Goal: Task Accomplishment & Management: Manage account settings

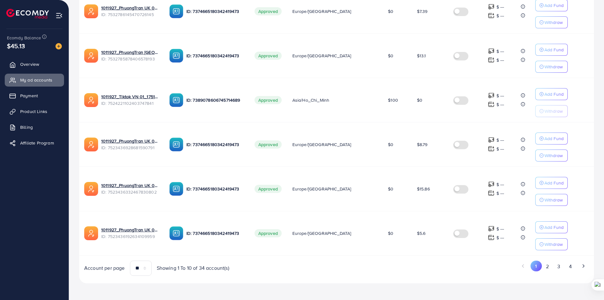
scroll to position [337, 0]
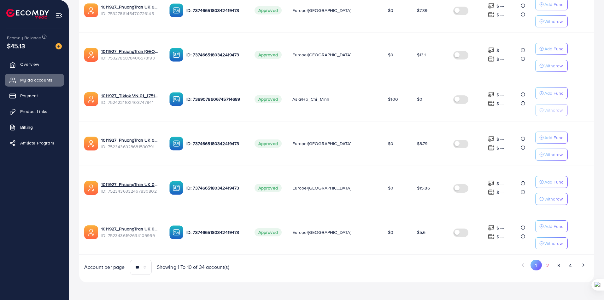
click at [551, 271] on button "2" at bounding box center [547, 266] width 11 height 12
click at [563, 272] on div "1 2 3 4" at bounding box center [464, 267] width 257 height 15
click at [562, 262] on button "3" at bounding box center [558, 266] width 11 height 12
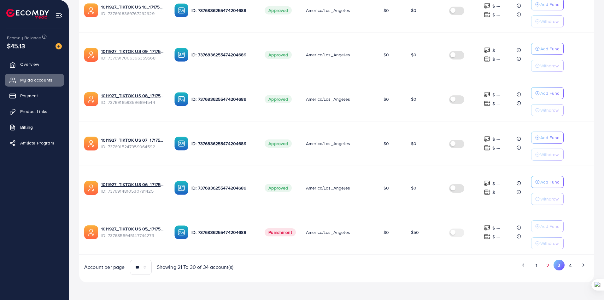
click at [551, 268] on button "2" at bounding box center [547, 266] width 11 height 12
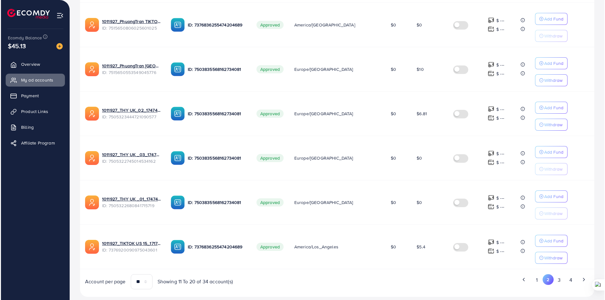
scroll to position [323, 0]
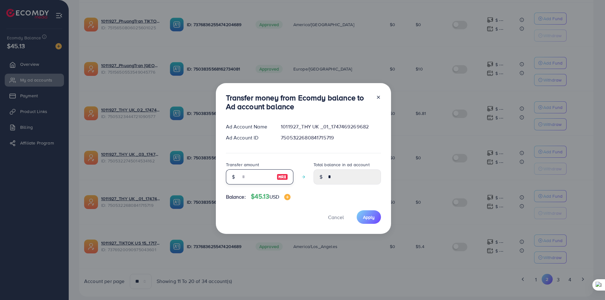
click at [244, 176] on input "number" at bounding box center [257, 177] width 32 height 15
click at [251, 176] on input "number" at bounding box center [257, 177] width 32 height 15
click at [252, 178] on input "number" at bounding box center [257, 177] width 32 height 15
click at [254, 185] on div "Transfer amount" at bounding box center [259, 175] width 67 height 29
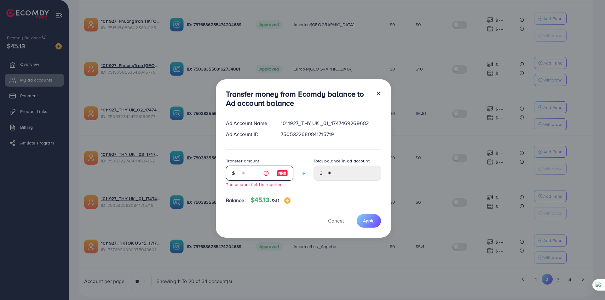
click at [262, 175] on input "number" at bounding box center [257, 173] width 32 height 15
type input "*"
type input "****"
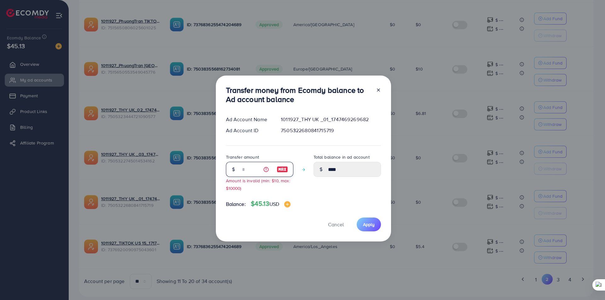
type input "**"
type input "*****"
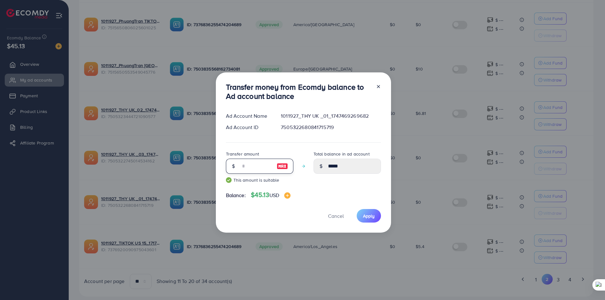
scroll to position [9, 0]
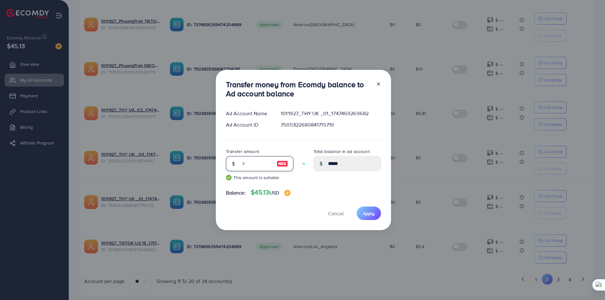
type input "**"
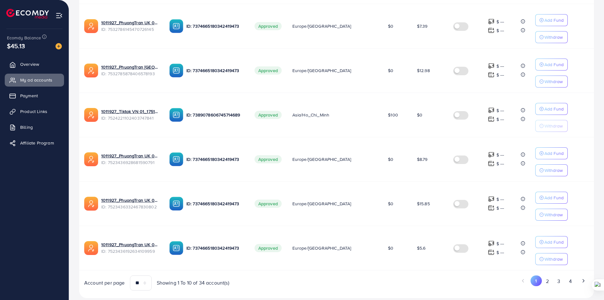
scroll to position [329, 0]
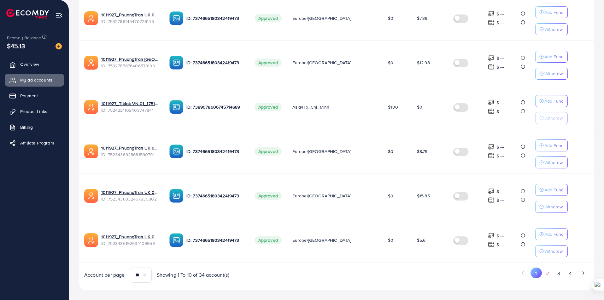
click at [552, 275] on button "2" at bounding box center [547, 274] width 11 height 12
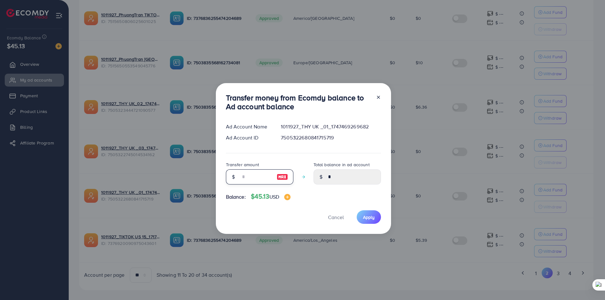
click at [257, 178] on input "number" at bounding box center [257, 177] width 32 height 15
type input "*"
type input "****"
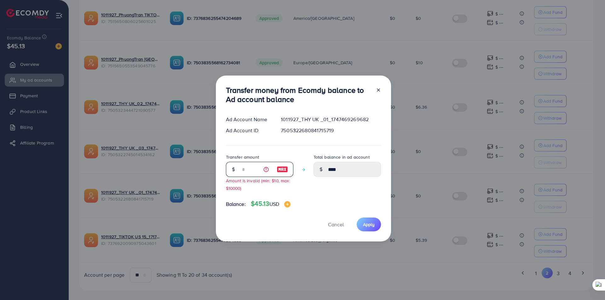
type input "**"
type input "*****"
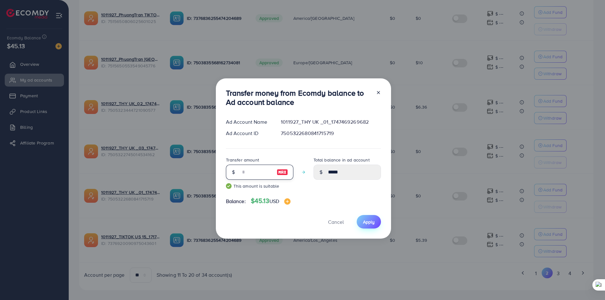
type input "**"
click at [369, 220] on span "Apply" at bounding box center [369, 222] width 12 height 6
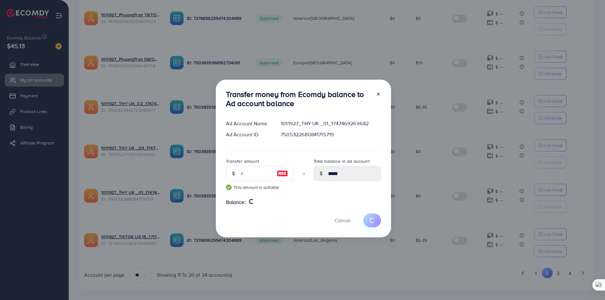
type input "*"
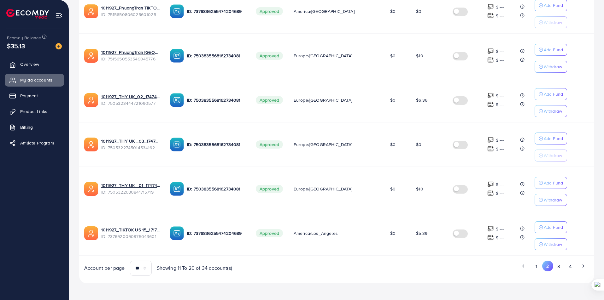
scroll to position [336, 0]
click at [557, 267] on button "3" at bounding box center [558, 267] width 11 height 12
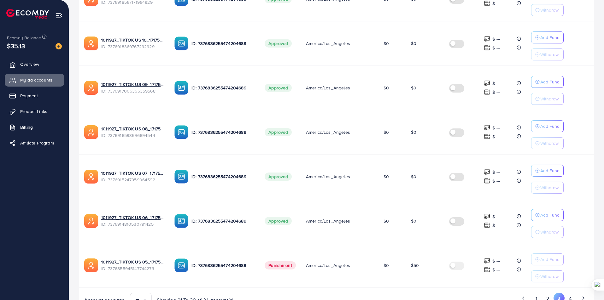
scroll to position [312, 0]
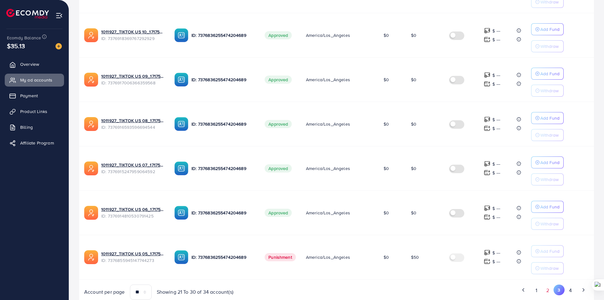
click at [548, 291] on button "2" at bounding box center [547, 291] width 11 height 12
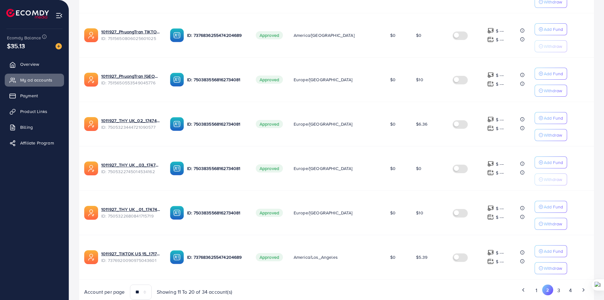
click at [360, 298] on div "1 2 3 4" at bounding box center [464, 292] width 257 height 15
click at [539, 289] on button "1" at bounding box center [536, 291] width 11 height 12
click at [547, 290] on button "2" at bounding box center [547, 291] width 11 height 12
click at [537, 294] on button "1" at bounding box center [536, 291] width 11 height 12
click at [545, 293] on button "2" at bounding box center [547, 291] width 11 height 12
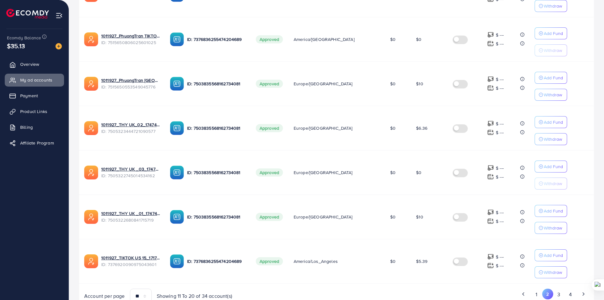
scroll to position [337, 0]
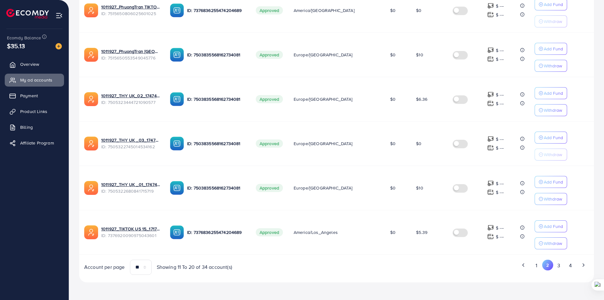
click at [555, 272] on div "1 2 3 4" at bounding box center [464, 267] width 257 height 15
click at [559, 271] on button "3" at bounding box center [558, 266] width 11 height 12
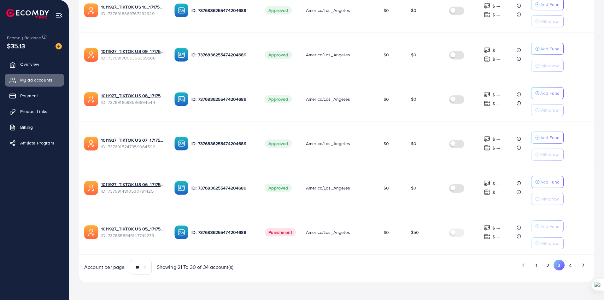
click at [410, 193] on td "$0" at bounding box center [425, 188] width 38 height 44
click at [545, 277] on div "List Ad Account Create new All status Loading... Ad Account Your BC ID Ad Accou…" at bounding box center [336, 11] width 515 height 544
click at [551, 265] on button "2" at bounding box center [547, 266] width 11 height 12
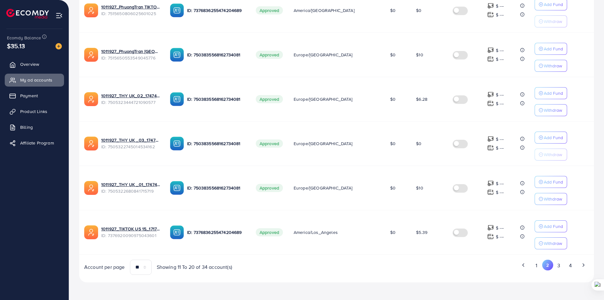
click at [536, 275] on div "1 2 3 4" at bounding box center [464, 267] width 257 height 15
click at [538, 274] on div "1 2 3 4" at bounding box center [464, 267] width 257 height 15
click at [532, 264] on button "1" at bounding box center [536, 266] width 11 height 12
click at [562, 267] on button "3" at bounding box center [558, 266] width 11 height 12
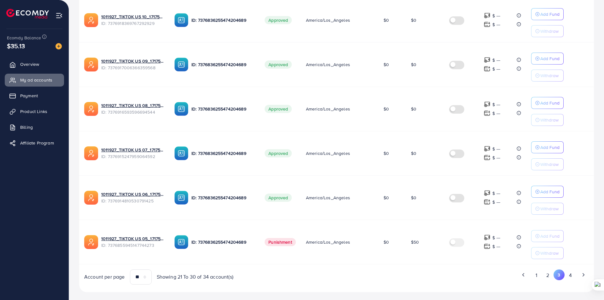
scroll to position [328, 0]
click at [544, 279] on button "2" at bounding box center [547, 275] width 11 height 12
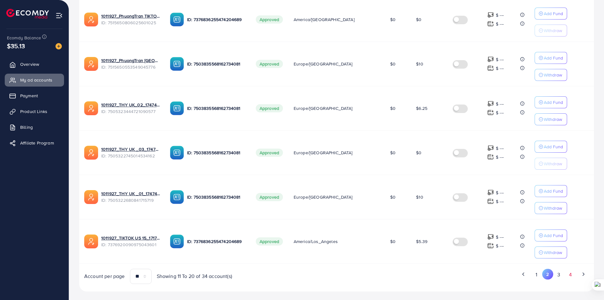
click at [564, 278] on button "4" at bounding box center [569, 275] width 11 height 12
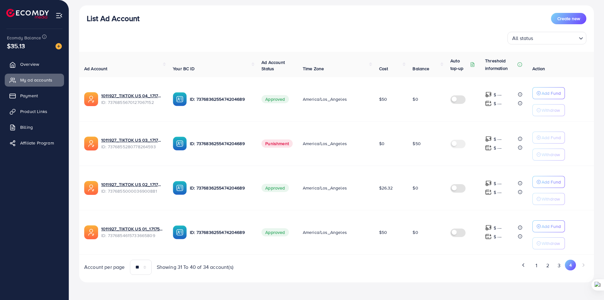
scroll to position [70, 0]
click at [546, 270] on button "2" at bounding box center [547, 266] width 11 height 12
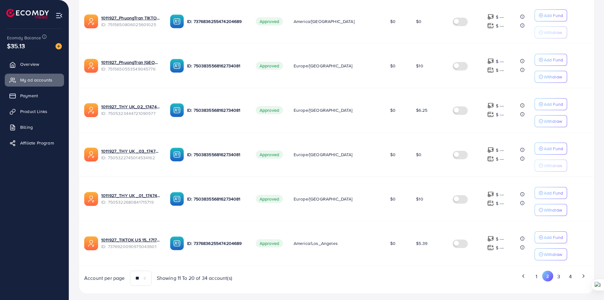
scroll to position [326, 0]
click at [542, 283] on div "1 2 3 4" at bounding box center [464, 278] width 257 height 15
click at [537, 283] on div "1 2 3 4" at bounding box center [464, 278] width 257 height 15
click at [538, 276] on button "1" at bounding box center [536, 277] width 11 height 12
click at [550, 281] on button "2" at bounding box center [547, 277] width 11 height 12
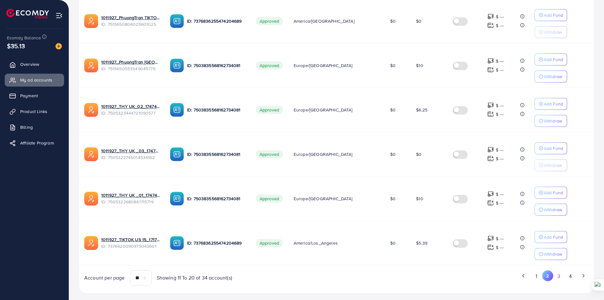
click at [559, 279] on button "3" at bounding box center [558, 277] width 11 height 12
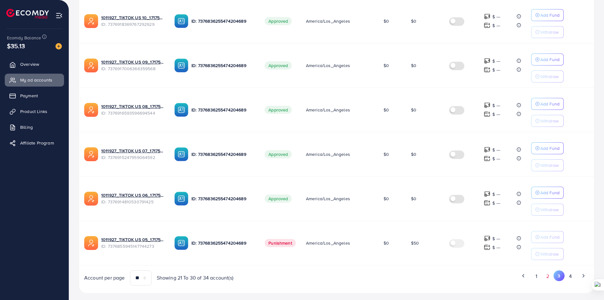
click at [547, 279] on button "2" at bounding box center [547, 277] width 11 height 12
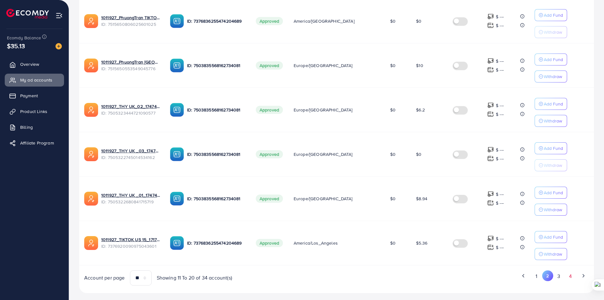
click at [564, 279] on button "4" at bounding box center [569, 277] width 11 height 12
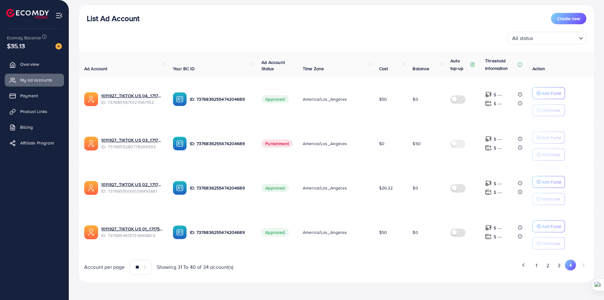
scroll to position [70, 0]
click at [559, 277] on div "List Ad Account Create new All status Loading... Ad Account Your BC ID Ad Accou…" at bounding box center [336, 143] width 515 height 277
click at [554, 268] on button "3" at bounding box center [558, 266] width 11 height 12
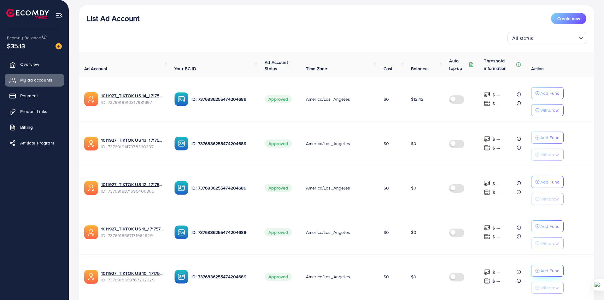
click at [549, 99] on button "Add Fund" at bounding box center [547, 93] width 32 height 12
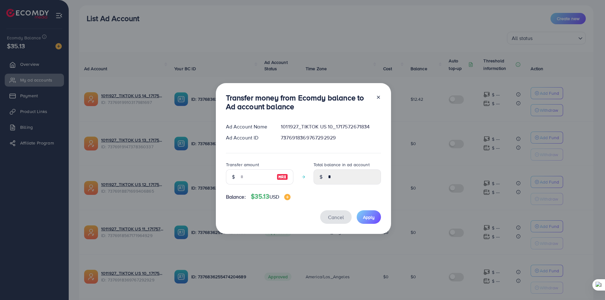
click at [327, 220] on button "Cancel" at bounding box center [336, 218] width 32 height 14
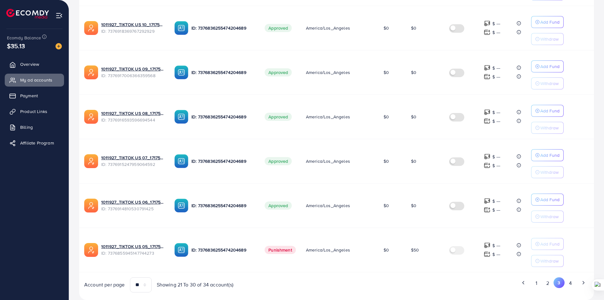
scroll to position [337, 0]
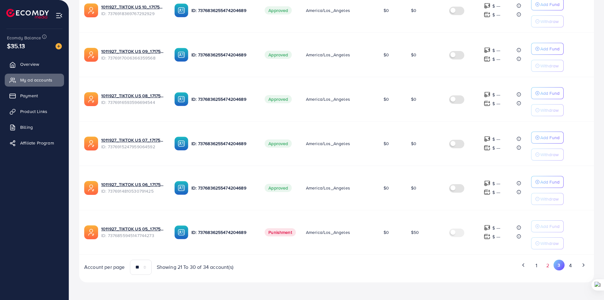
click at [550, 264] on button "2" at bounding box center [547, 266] width 11 height 12
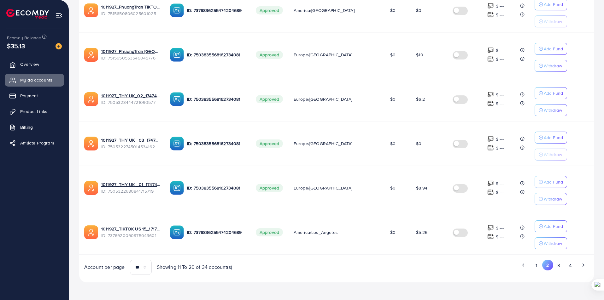
click at [533, 272] on div "1 2 3 4" at bounding box center [464, 267] width 257 height 15
click at [535, 266] on button "1" at bounding box center [536, 266] width 11 height 12
click at [547, 268] on button "2" at bounding box center [547, 266] width 11 height 12
